Goal: Task Accomplishment & Management: Manage account settings

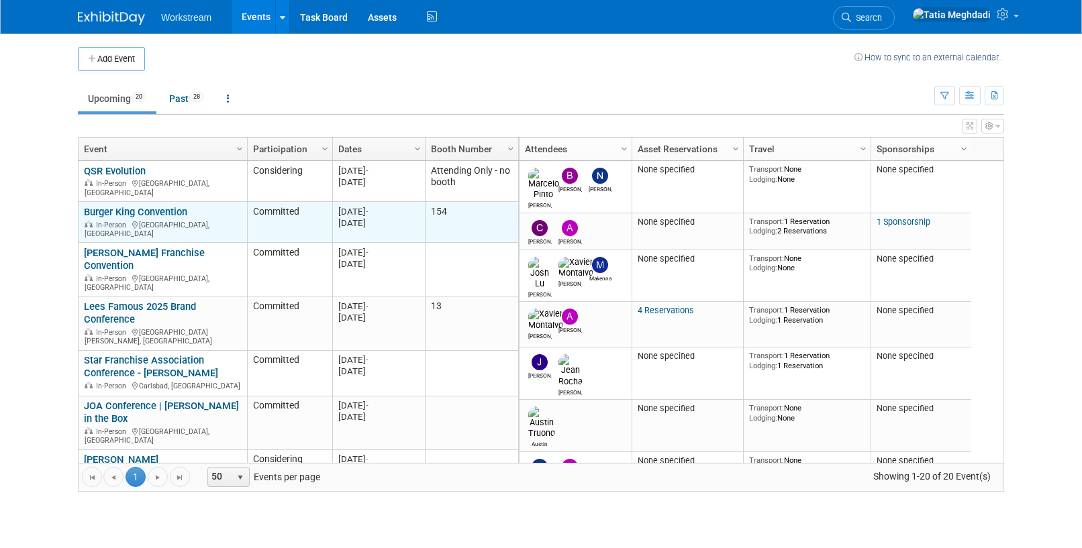
click at [142, 206] on link "Burger King Convention" at bounding box center [135, 212] width 103 height 12
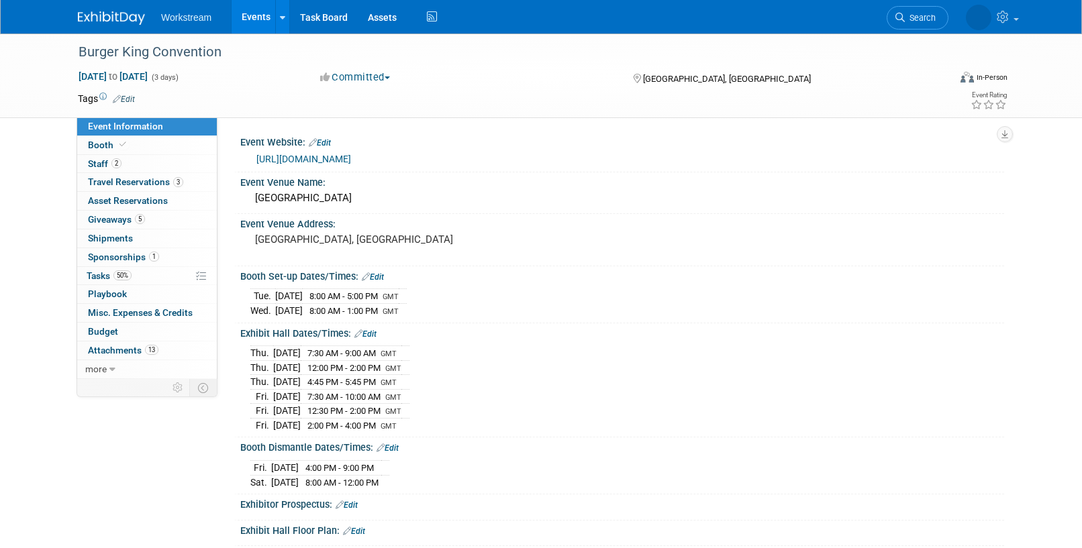
select select "Brand MSA"
select select "Restaurant"
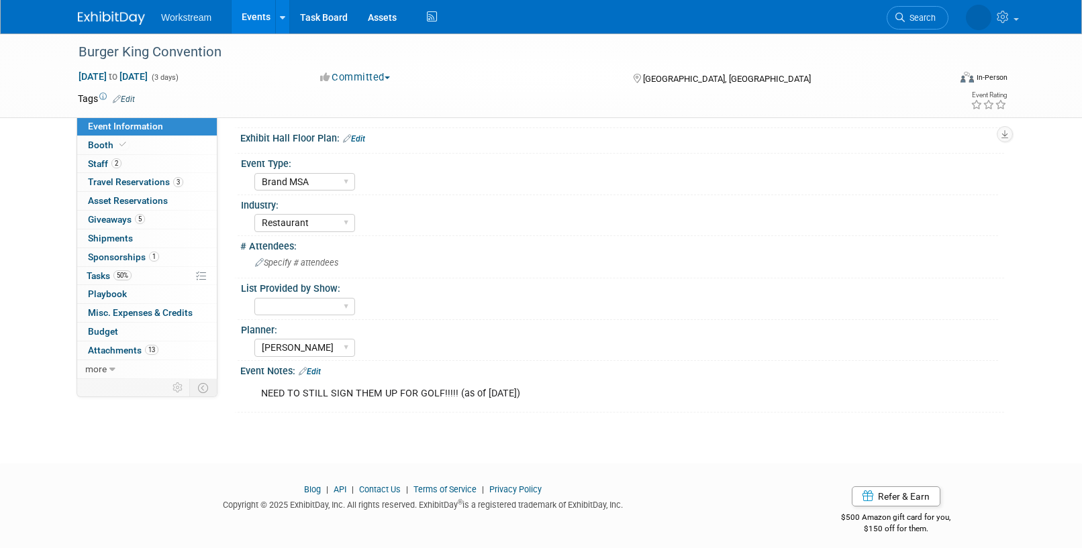
scroll to position [402, 0]
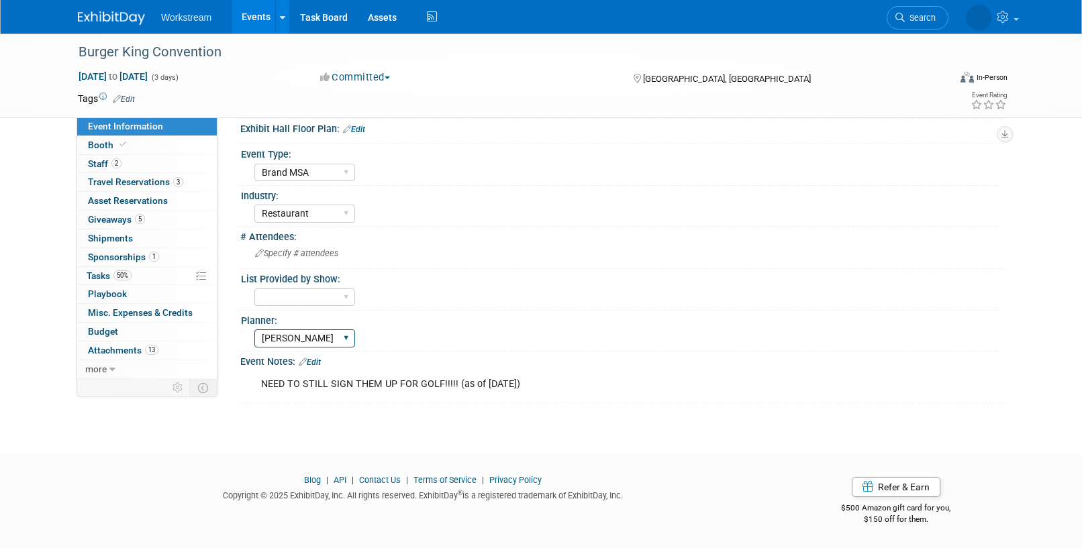
click at [276, 340] on select "Tatia Meghdadi Amelia Hapgood" at bounding box center [304, 338] width 101 height 18
select select "Tatia Meghdadi"
click at [254, 329] on select "Tatia Meghdadi Amelia Hapgood" at bounding box center [304, 338] width 101 height 18
click at [97, 144] on span "Booth" at bounding box center [108, 145] width 41 height 11
